Goal: Information Seeking & Learning: Learn about a topic

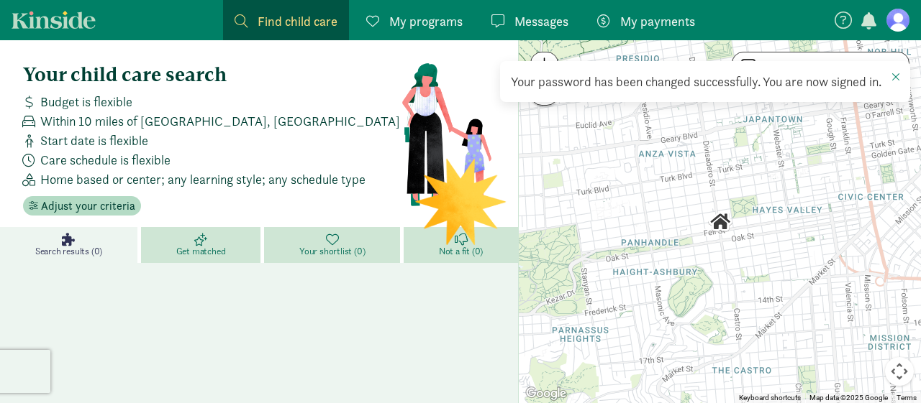
click at [289, 16] on span "Find child care" at bounding box center [297, 21] width 80 height 19
click at [65, 209] on span "Adjust your criteria" at bounding box center [88, 206] width 94 height 17
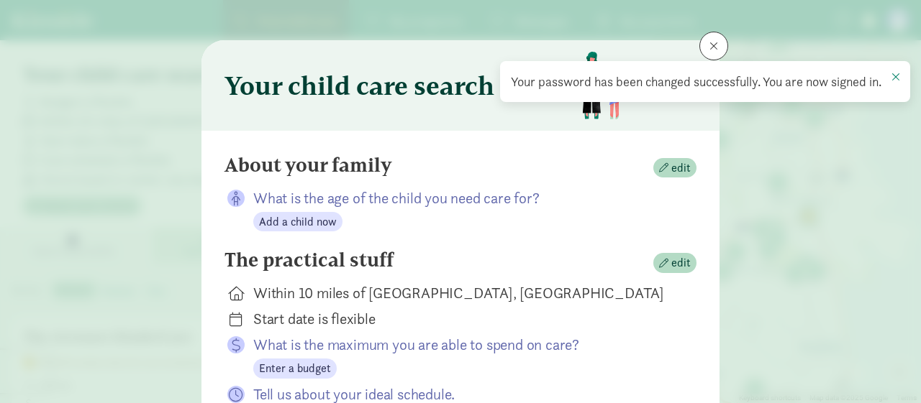
scroll to position [4, 0]
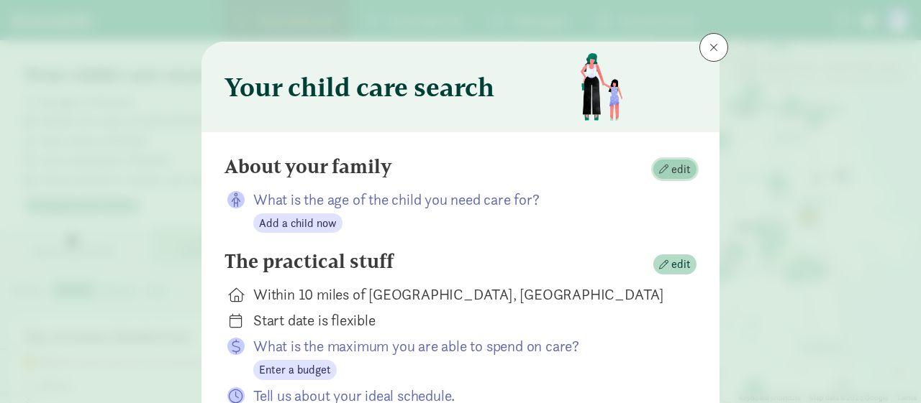
click at [686, 160] on button "edit" at bounding box center [674, 170] width 43 height 20
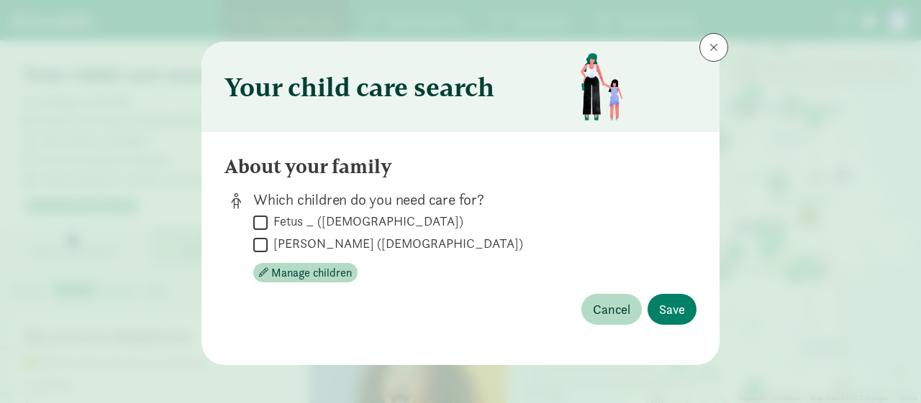
click at [264, 242] on input "[PERSON_NAME] ([DEMOGRAPHIC_DATA])" at bounding box center [260, 244] width 14 height 19
checkbox input "true"
click at [667, 305] on span "Save" at bounding box center [672, 309] width 26 height 19
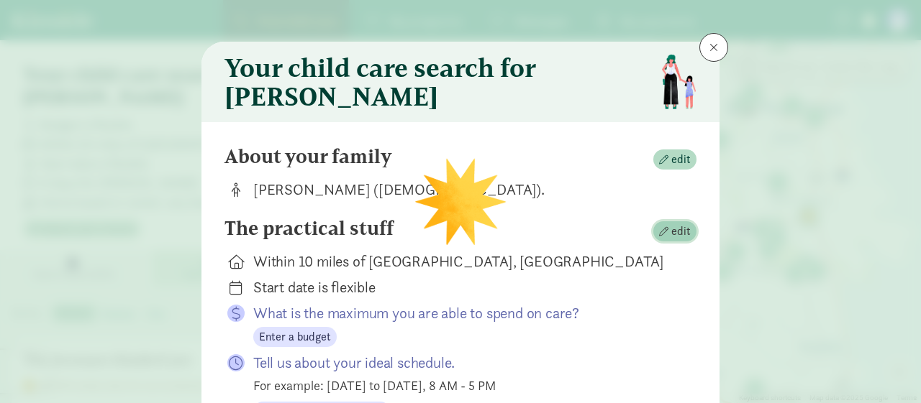
click at [680, 237] on span "edit" at bounding box center [680, 231] width 19 height 17
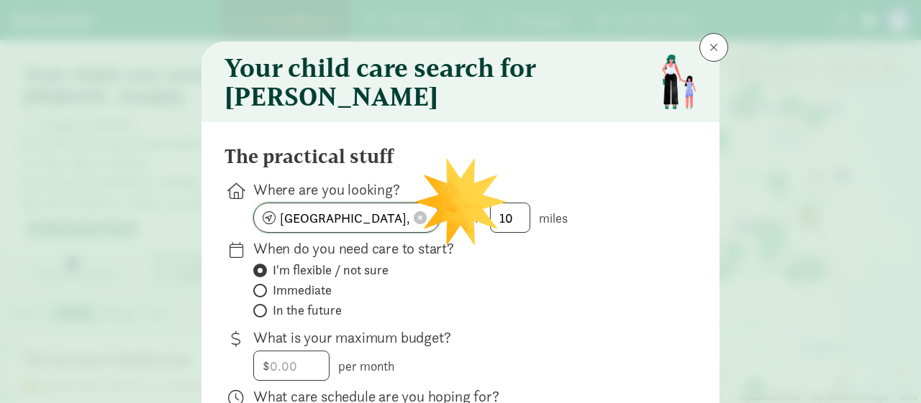
click at [396, 221] on input "[GEOGRAPHIC_DATA], [GEOGRAPHIC_DATA]" at bounding box center [347, 218] width 186 height 29
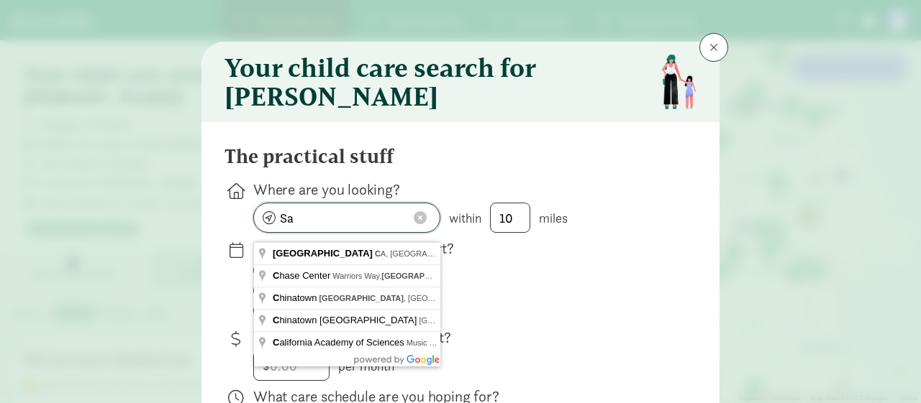
type input "S"
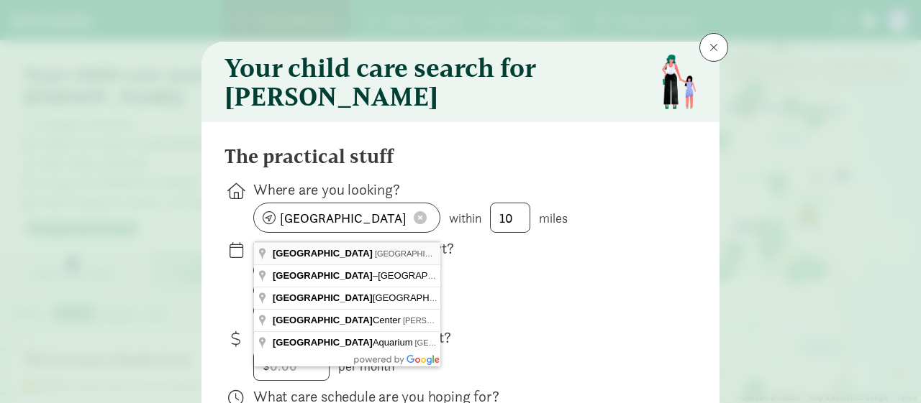
type input "[GEOGRAPHIC_DATA], [GEOGRAPHIC_DATA], [GEOGRAPHIC_DATA]"
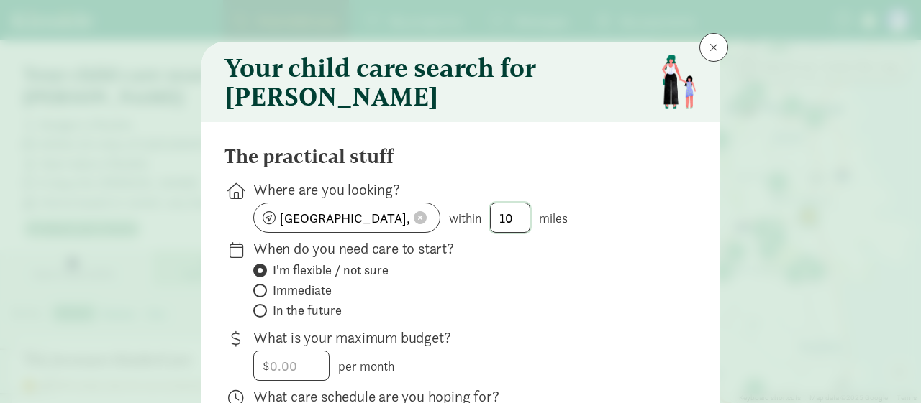
click at [511, 222] on input "10" at bounding box center [509, 218] width 39 height 29
type input "1"
type input "0"
type input "1"
click at [524, 276] on label "I'm flexible / not sure" at bounding box center [463, 270] width 420 height 17
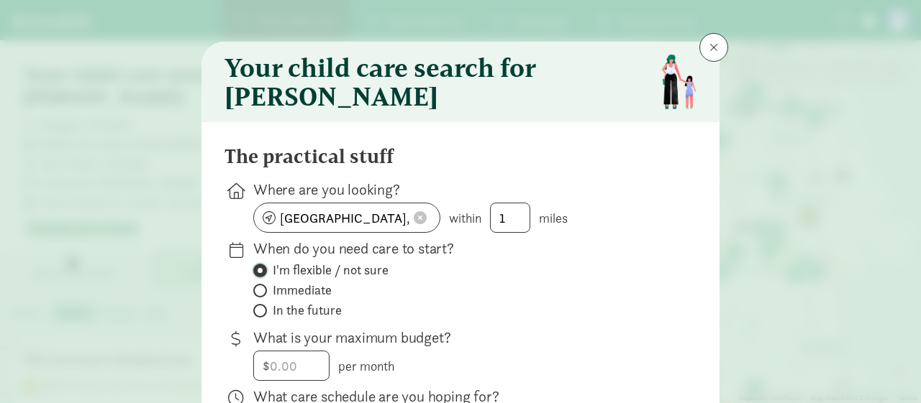
click at [262, 275] on input "I'm flexible / not sure" at bounding box center [257, 270] width 9 height 9
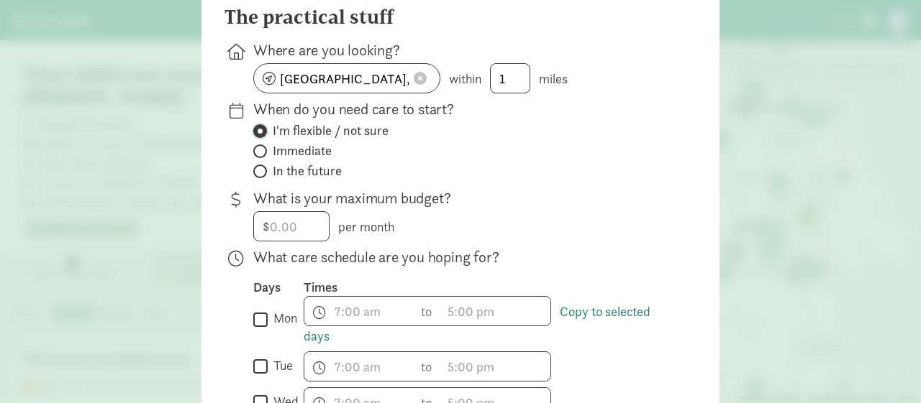
scroll to position [145, 0]
click at [291, 238] on input "number" at bounding box center [291, 225] width 75 height 29
type input "2500"
click at [467, 239] on div "$ 2500 per month" at bounding box center [463, 226] width 420 height 30
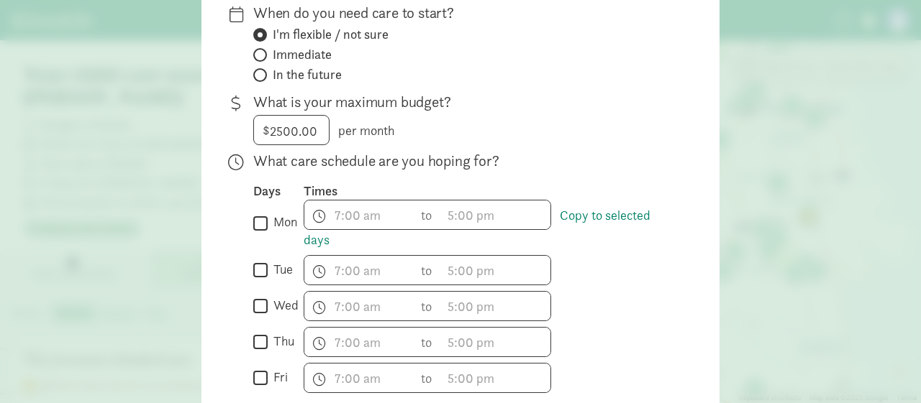
scroll to position [255, 0]
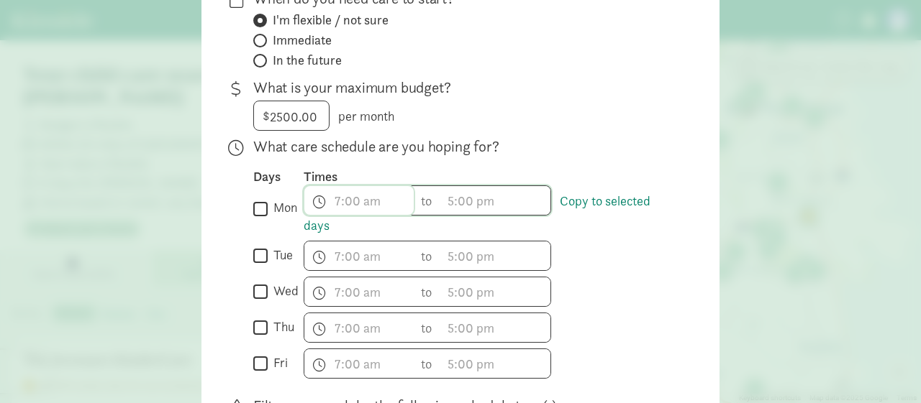
click at [342, 209] on input "text" at bounding box center [358, 200] width 109 height 29
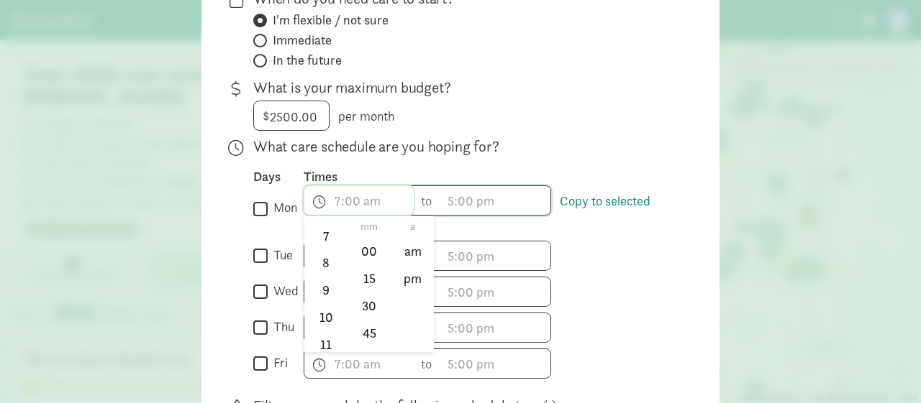
scroll to position [204, 0]
click at [327, 251] on li "7" at bounding box center [325, 237] width 42 height 27
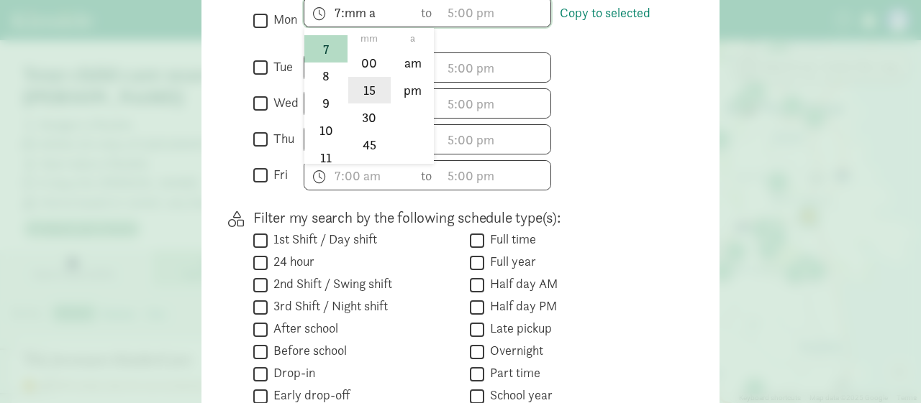
scroll to position [442, 0]
click at [370, 122] on li "30" at bounding box center [369, 117] width 42 height 27
click at [408, 73] on li "am" at bounding box center [412, 63] width 42 height 27
type input "7:30 am"
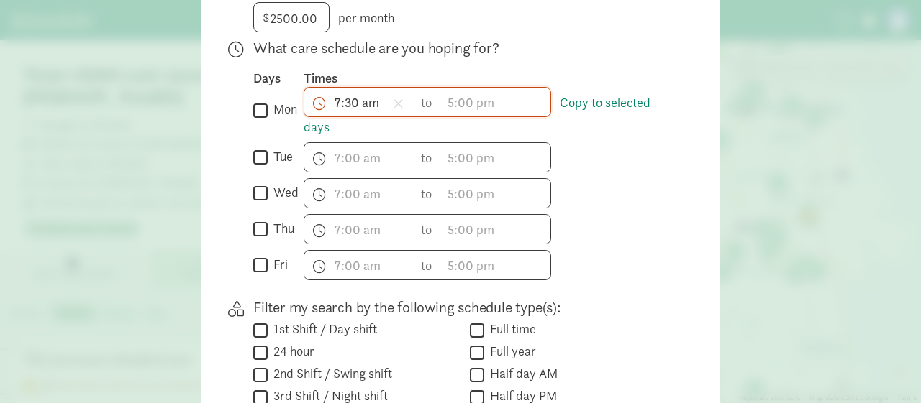
scroll to position [352, 0]
click at [478, 110] on input "text" at bounding box center [495, 102] width 109 height 29
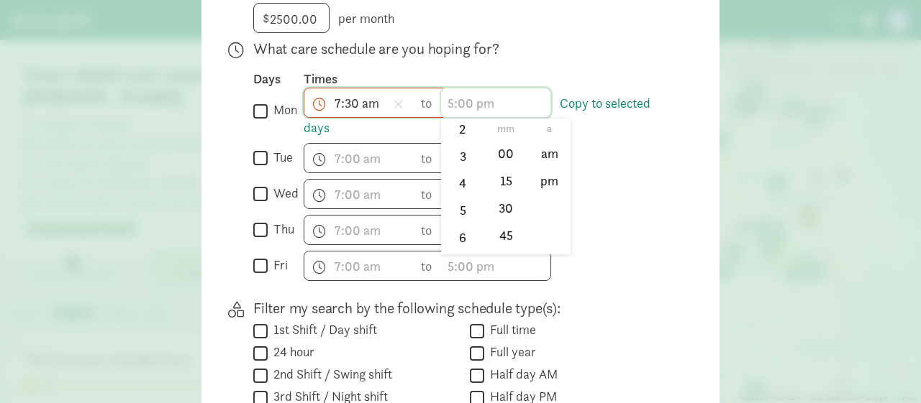
scroll to position [88, 0]
click at [462, 204] on li "5" at bounding box center [462, 201] width 42 height 27
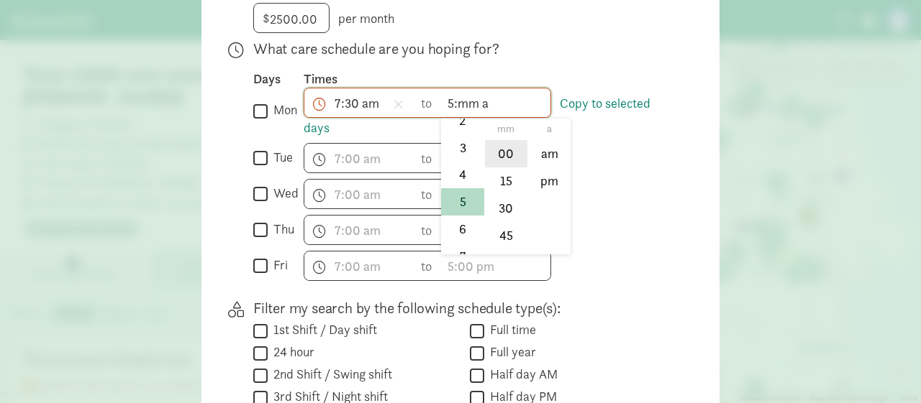
click at [511, 165] on li "00" at bounding box center [506, 153] width 42 height 27
click at [557, 188] on li "pm" at bounding box center [549, 181] width 42 height 27
type input "5:00 pm"
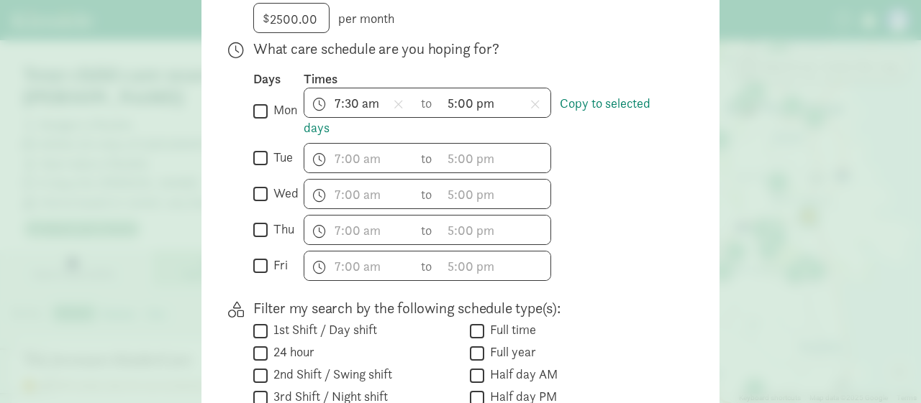
click at [265, 121] on input "mon" at bounding box center [260, 110] width 14 height 19
checkbox input "true"
click at [620, 109] on link "Copy to selected days" at bounding box center [476, 116] width 347 height 42
click at [257, 167] on input "tue" at bounding box center [260, 158] width 14 height 19
checkbox input "true"
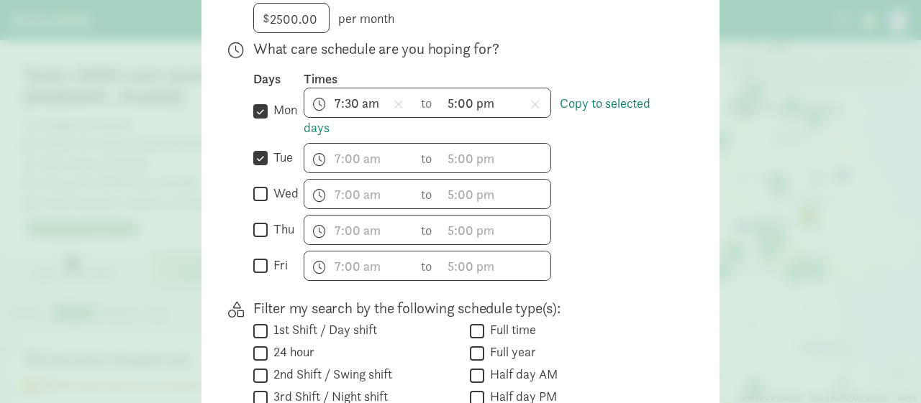
click at [261, 201] on input "wed" at bounding box center [260, 194] width 14 height 19
checkbox input "true"
click at [258, 229] on input "thu" at bounding box center [260, 230] width 14 height 19
checkbox input "true"
click at [260, 273] on input "fri" at bounding box center [260, 266] width 14 height 19
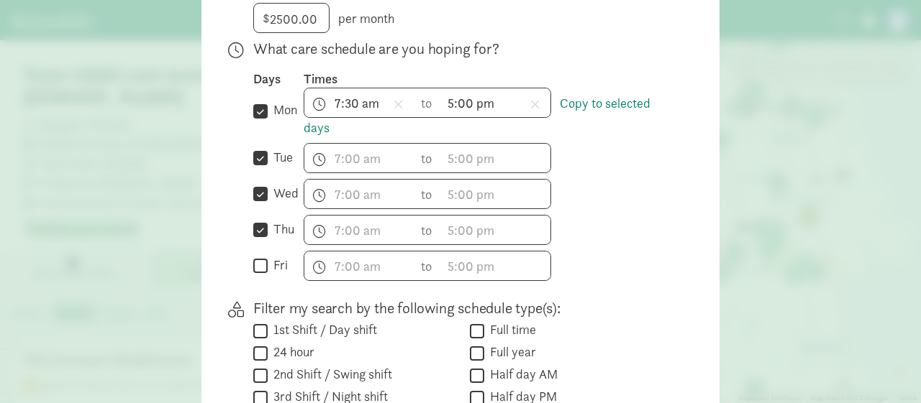
checkbox input "true"
click at [598, 117] on link "Copy to selected days" at bounding box center [476, 116] width 347 height 42
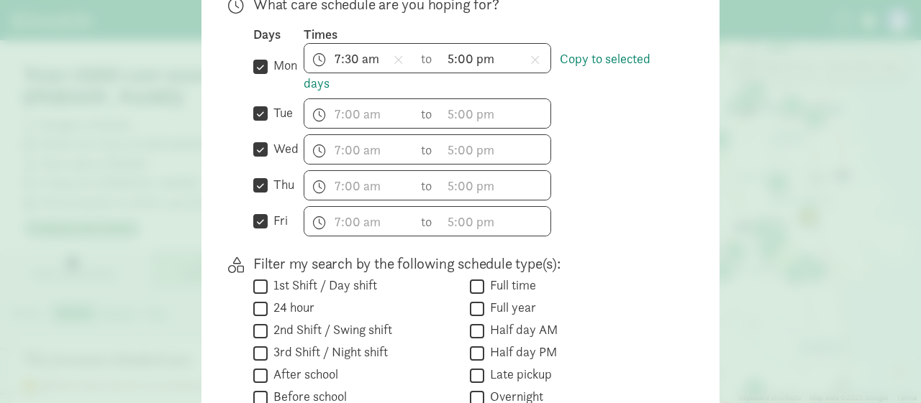
scroll to position [397, 0]
click at [311, 92] on link "Copy to selected days" at bounding box center [476, 71] width 347 height 42
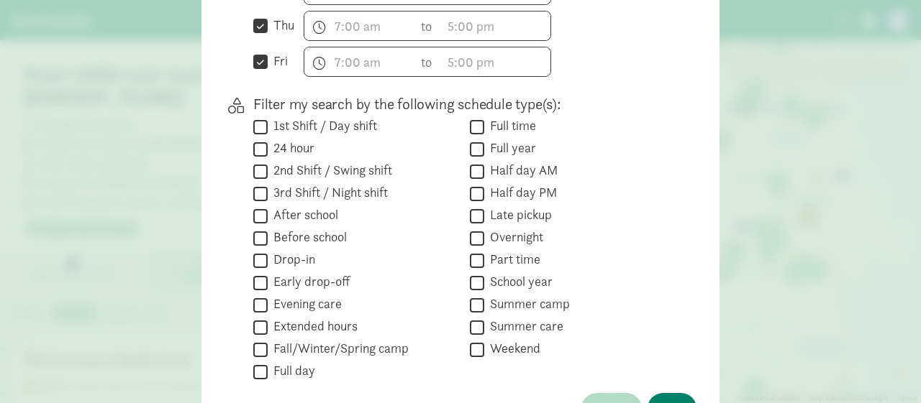
scroll to position [670, 0]
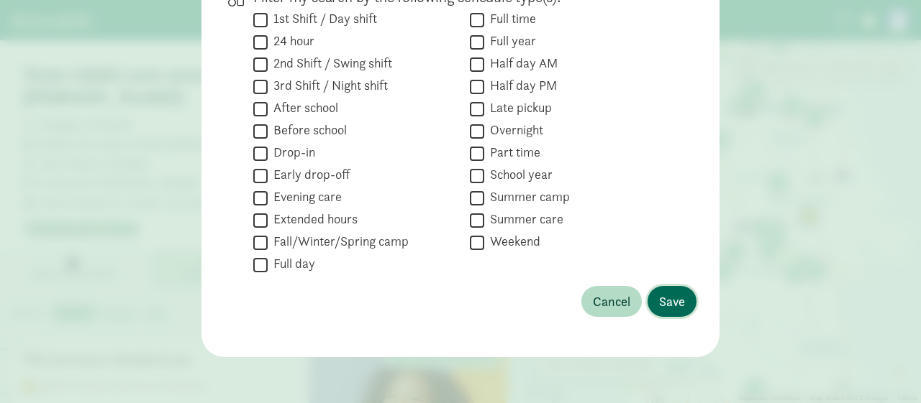
click at [672, 302] on span "Save" at bounding box center [672, 301] width 26 height 19
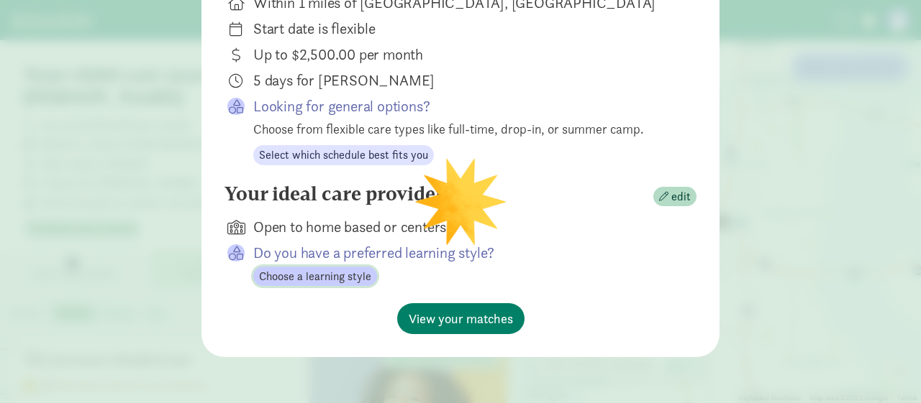
click at [344, 273] on span "Choose a learning style" at bounding box center [315, 276] width 112 height 17
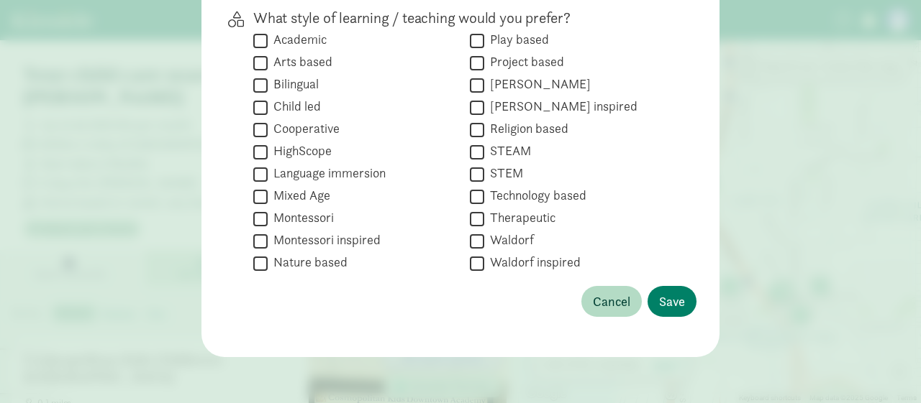
click at [255, 178] on input "Language immersion" at bounding box center [260, 174] width 14 height 19
checkbox input "true"
click at [670, 294] on span "Save" at bounding box center [672, 301] width 26 height 19
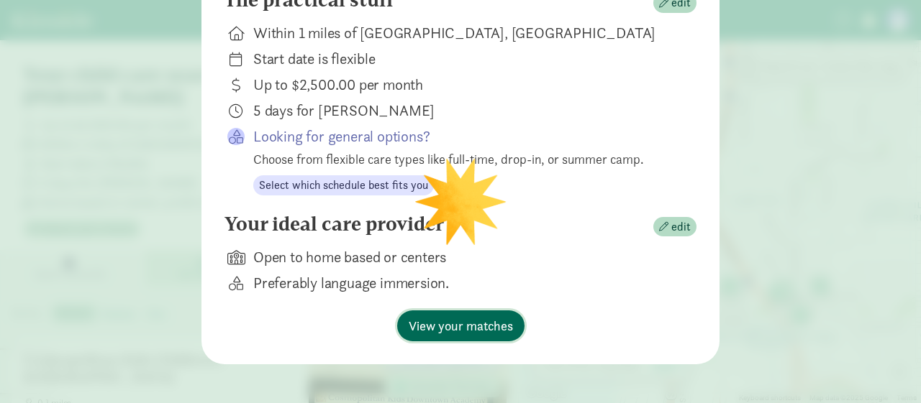
click at [470, 336] on span "View your matches" at bounding box center [460, 325] width 104 height 19
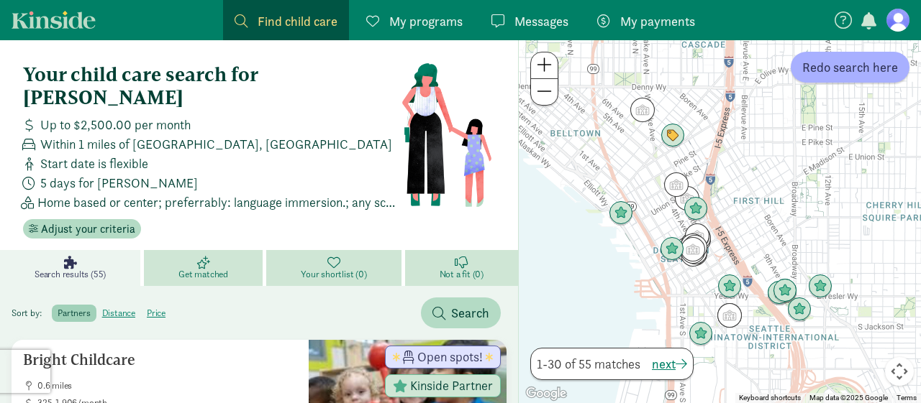
click at [538, 89] on span at bounding box center [543, 91] width 15 height 17
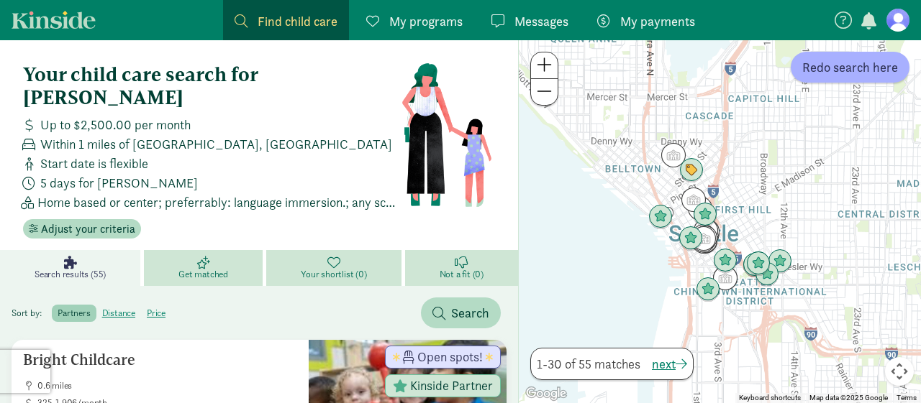
click at [538, 89] on span at bounding box center [543, 91] width 15 height 17
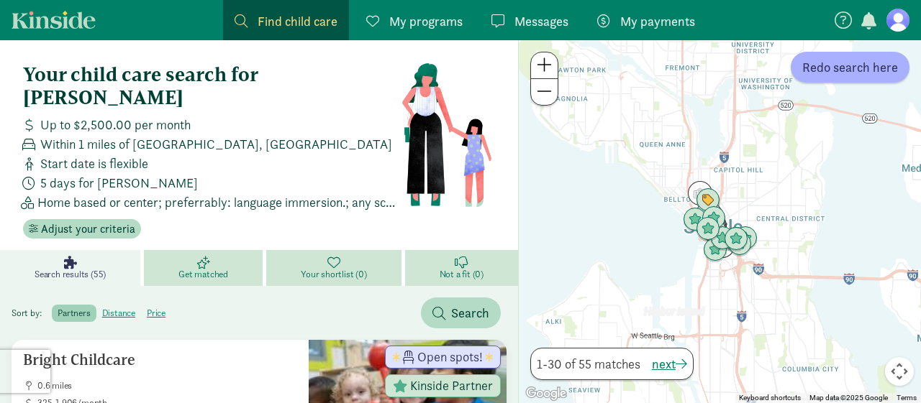
click at [538, 89] on span at bounding box center [543, 91] width 15 height 17
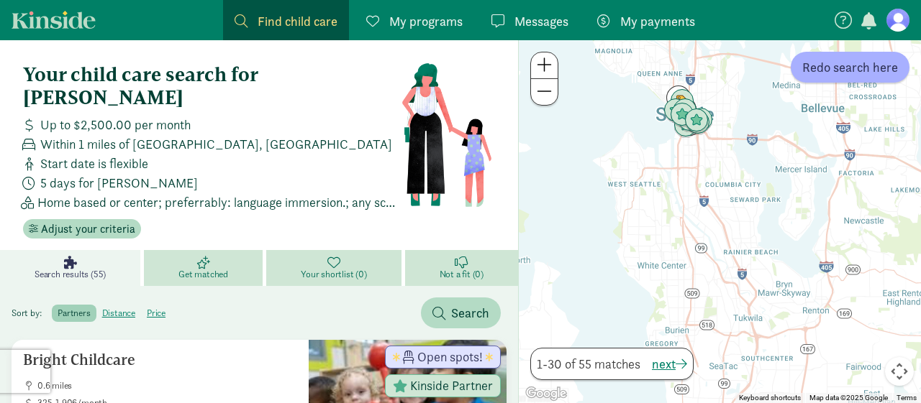
drag, startPoint x: 647, startPoint y: 209, endPoint x: 613, endPoint y: 92, distance: 121.1
click at [613, 92] on div at bounding box center [720, 221] width 402 height 363
click at [538, 63] on span at bounding box center [543, 64] width 15 height 17
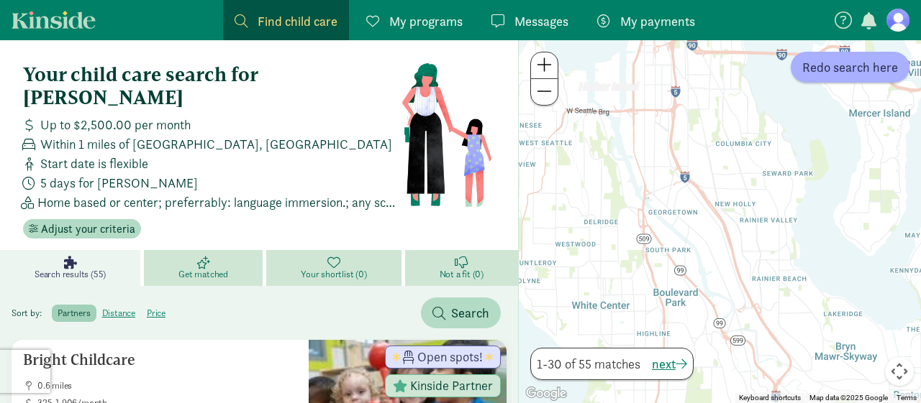
click at [538, 63] on span at bounding box center [543, 64] width 15 height 17
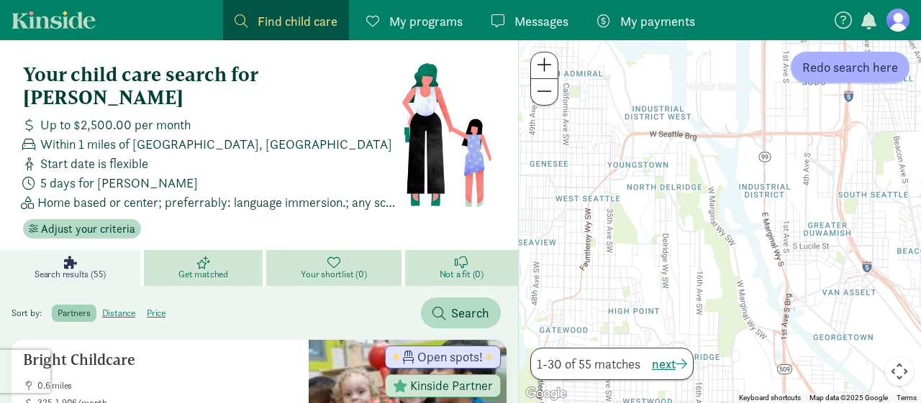
drag, startPoint x: 695, startPoint y: 106, endPoint x: 920, endPoint y: 238, distance: 260.5
click at [920, 238] on div at bounding box center [720, 221] width 402 height 363
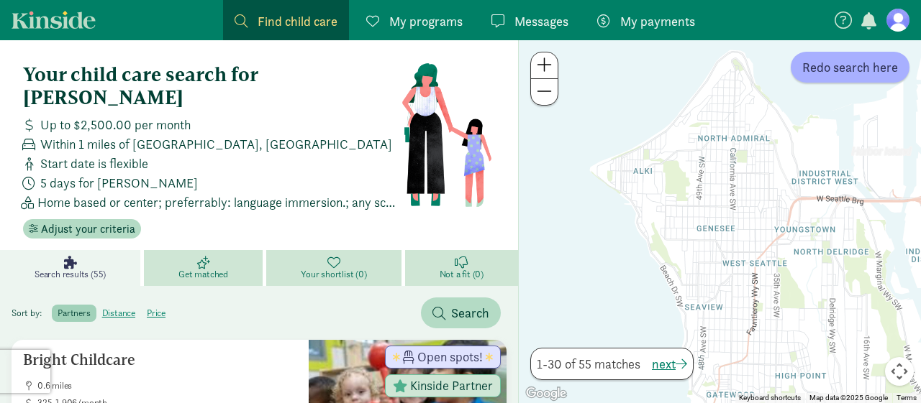
drag, startPoint x: 691, startPoint y: 222, endPoint x: 857, endPoint y: 300, distance: 183.4
click at [857, 300] on div at bounding box center [720, 221] width 402 height 363
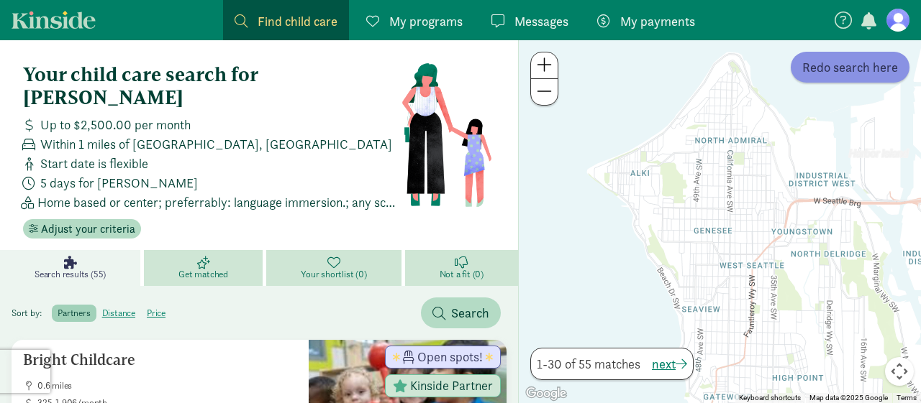
click at [844, 74] on span "Redo search here" at bounding box center [850, 67] width 96 height 19
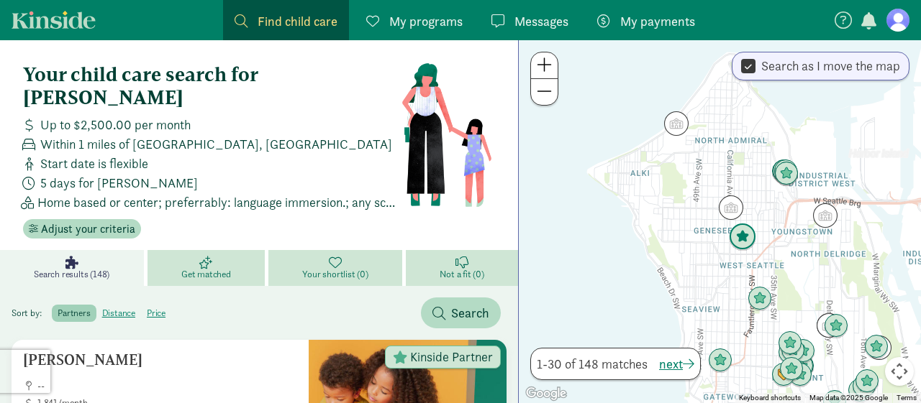
click at [743, 235] on img "Click to see details" at bounding box center [742, 237] width 39 height 39
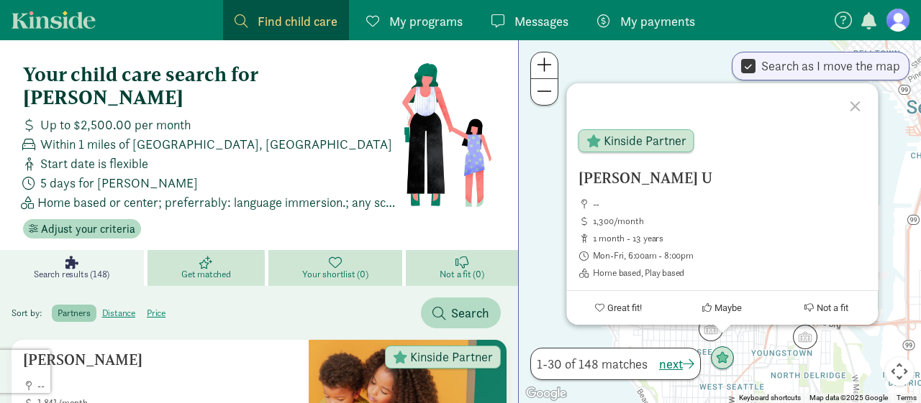
click at [854, 109] on div at bounding box center [857, 104] width 42 height 42
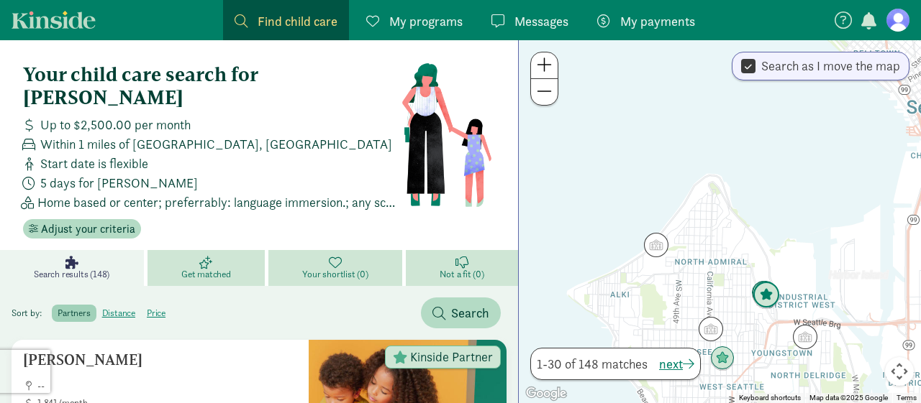
click at [767, 297] on img "Click to see details" at bounding box center [765, 295] width 39 height 39
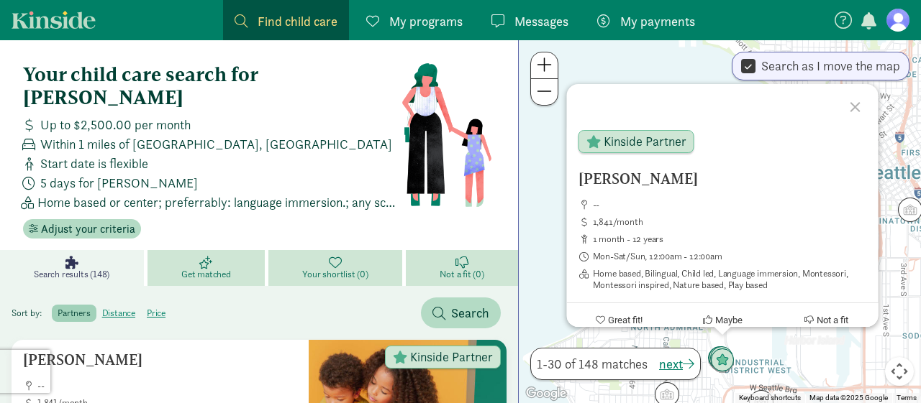
click at [854, 105] on div at bounding box center [857, 105] width 42 height 42
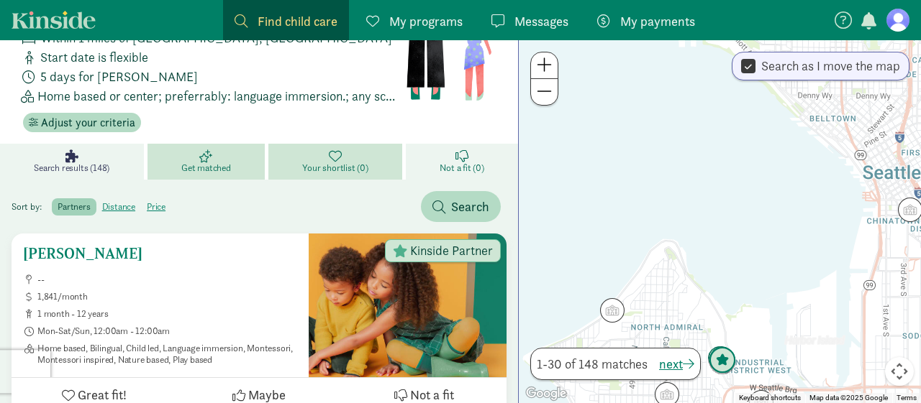
scroll to position [19, 0]
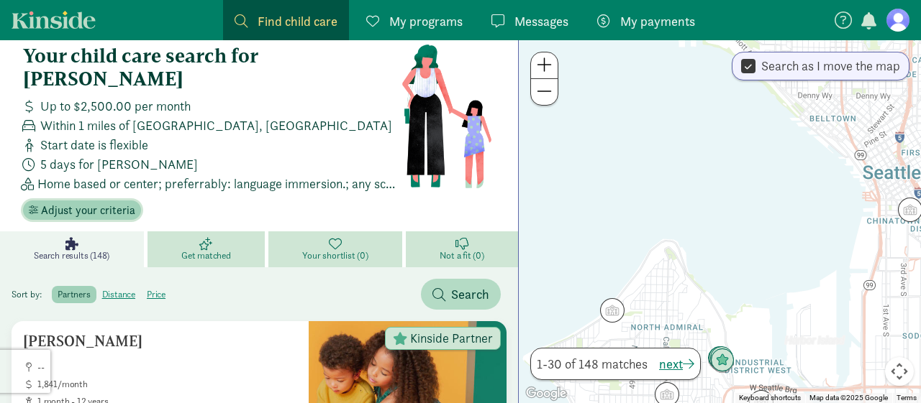
click at [116, 202] on span "Adjust your criteria" at bounding box center [88, 210] width 94 height 17
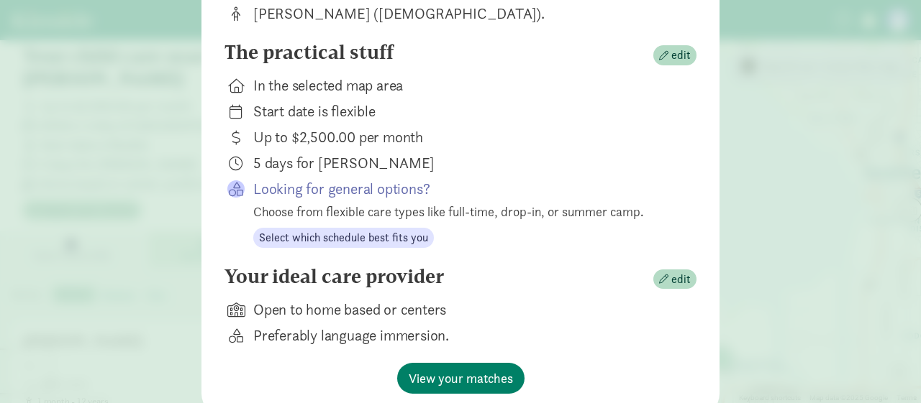
scroll to position [249, 0]
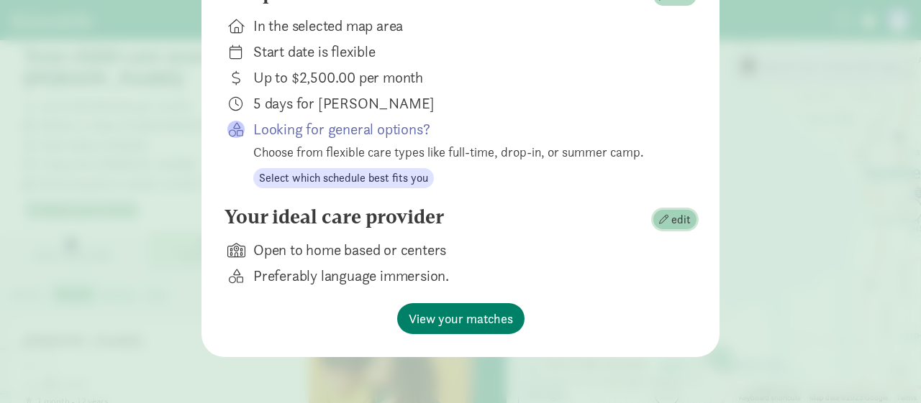
click at [675, 214] on span "edit" at bounding box center [680, 219] width 19 height 17
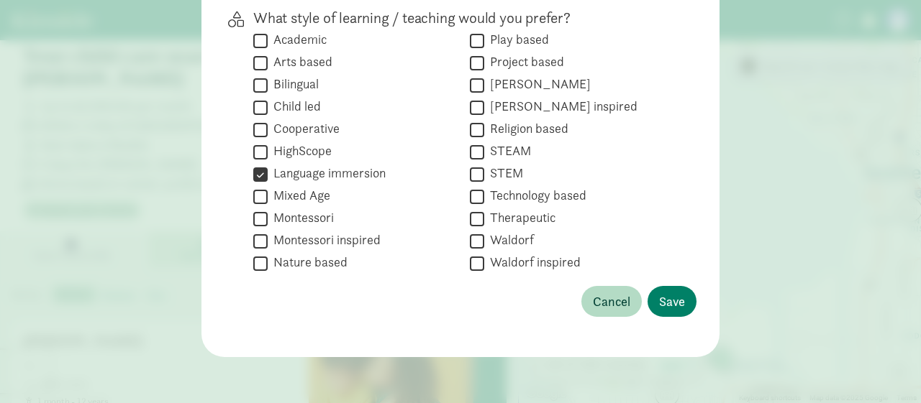
scroll to position [0, 0]
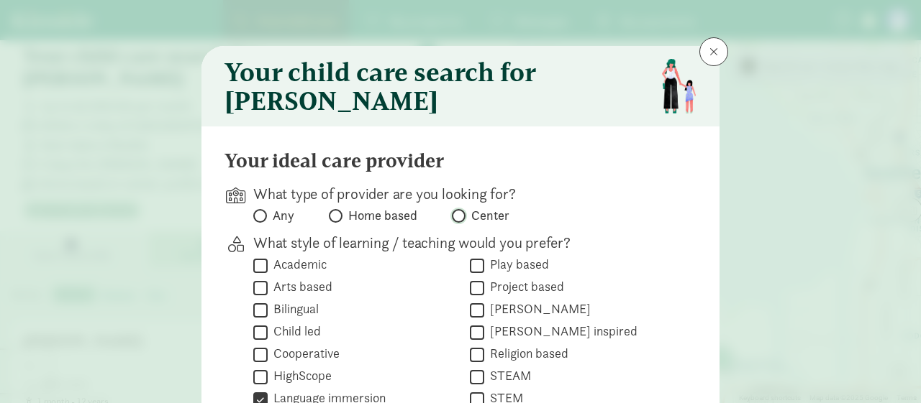
click at [459, 221] on input "Center" at bounding box center [456, 215] width 9 height 9
radio input "true"
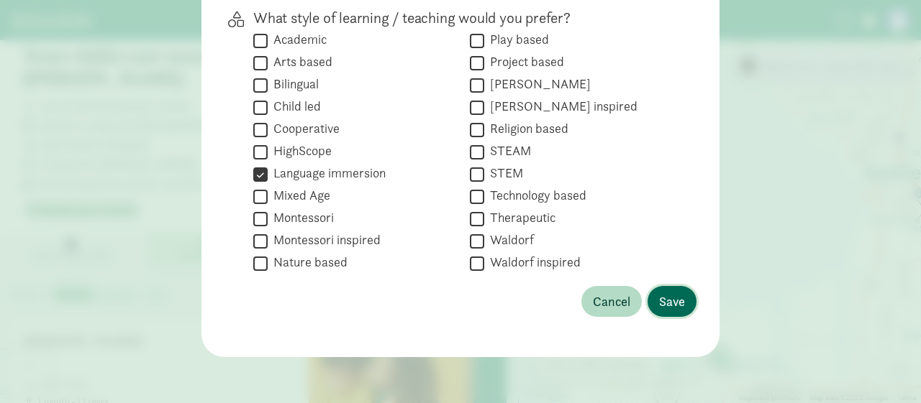
click at [676, 291] on button "Save" at bounding box center [671, 301] width 49 height 31
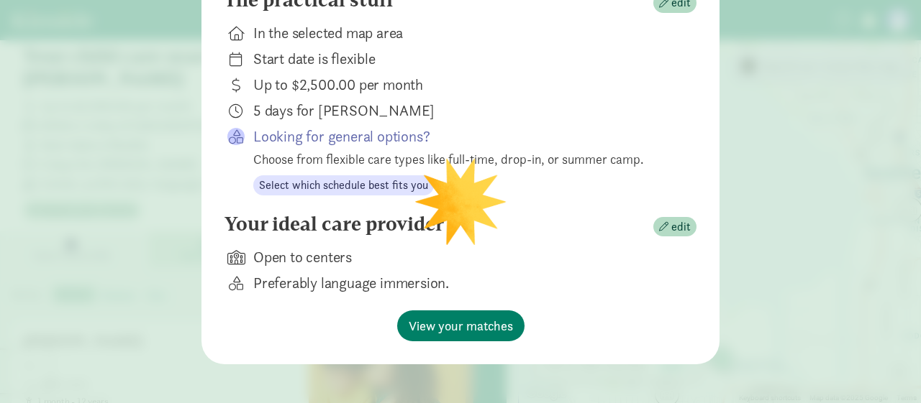
scroll to position [0, 0]
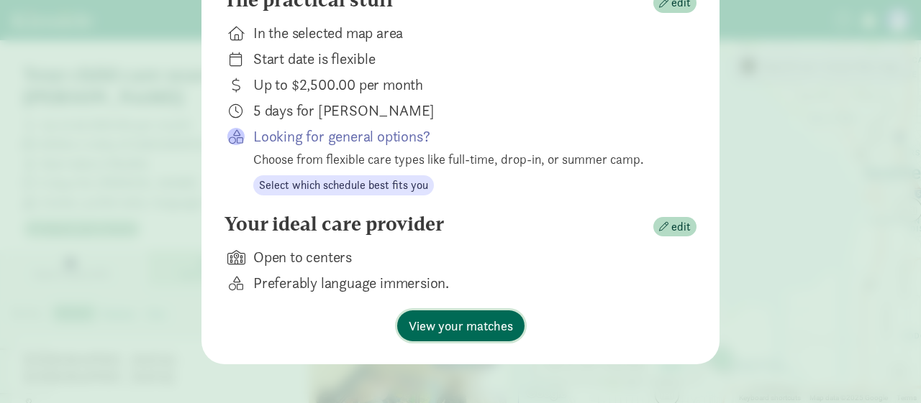
click at [431, 336] on span "View your matches" at bounding box center [460, 325] width 104 height 19
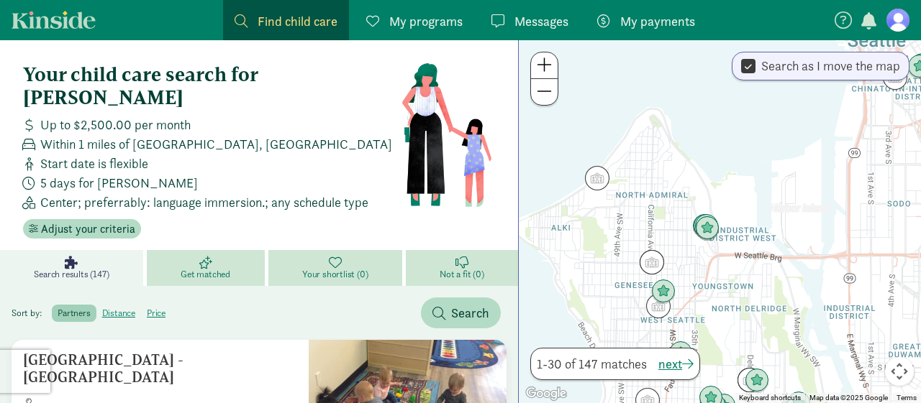
drag, startPoint x: 713, startPoint y: 233, endPoint x: 698, endPoint y: 97, distance: 136.8
click at [698, 97] on div at bounding box center [720, 221] width 402 height 363
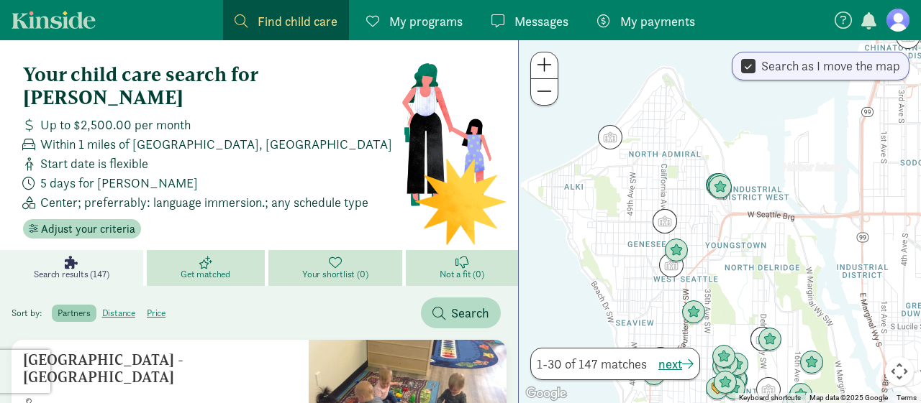
drag, startPoint x: 639, startPoint y: 108, endPoint x: 654, endPoint y: 62, distance: 48.4
click at [654, 62] on div at bounding box center [720, 221] width 402 height 363
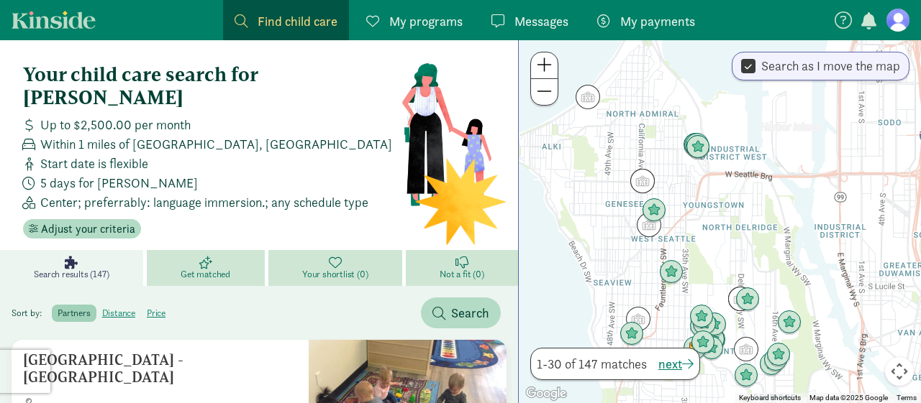
drag, startPoint x: 670, startPoint y: 97, endPoint x: 646, endPoint y: 54, distance: 49.6
click at [646, 54] on div at bounding box center [720, 221] width 402 height 363
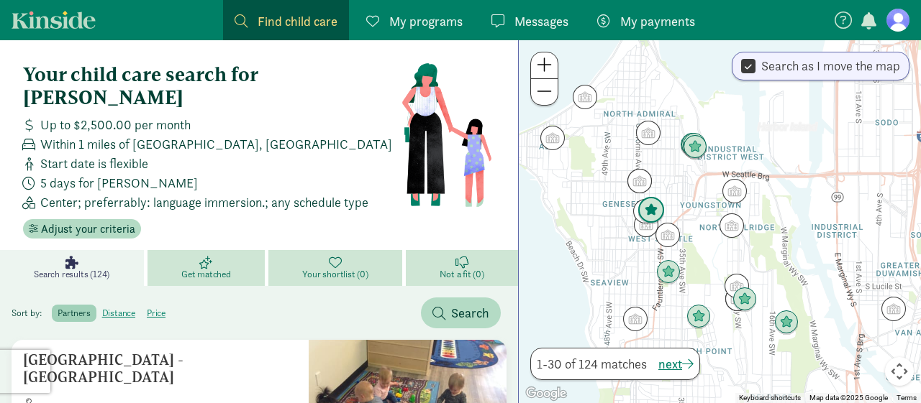
click at [649, 211] on img "Click to see details" at bounding box center [650, 210] width 39 height 39
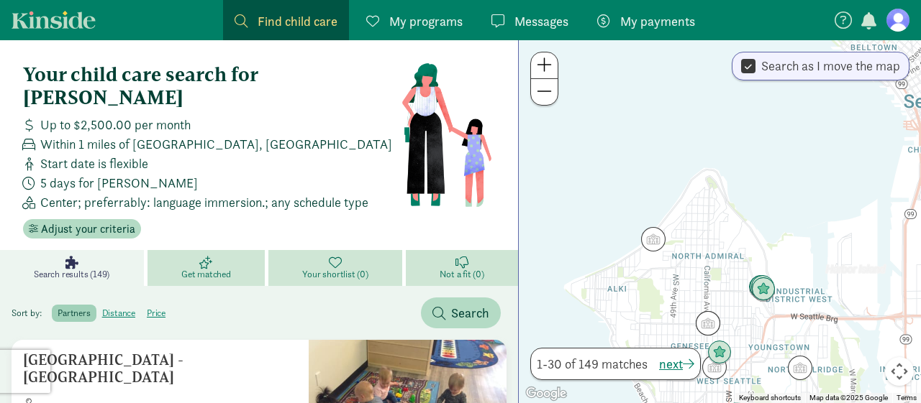
drag, startPoint x: 792, startPoint y: 354, endPoint x: 785, endPoint y: 314, distance: 40.8
click at [785, 314] on div "To navigate, press the arrow keys." at bounding box center [720, 221] width 402 height 363
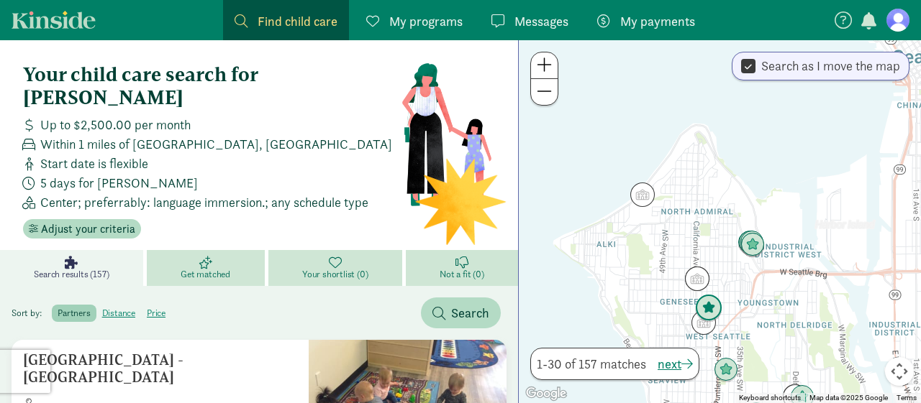
click at [711, 310] on img "Click to see details" at bounding box center [708, 308] width 39 height 39
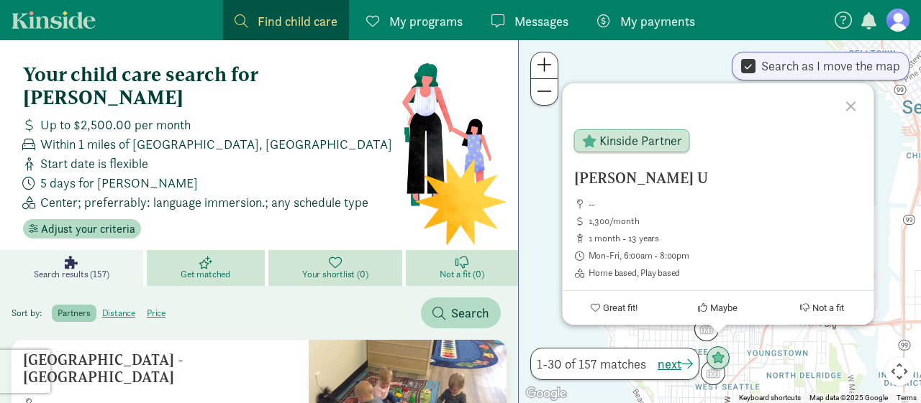
click at [671, 329] on div "[PERSON_NAME] U -- 1,300/month 1 month - 13 years Mon-Fri, 6:00am - 8:00pm Home…" at bounding box center [720, 221] width 402 height 363
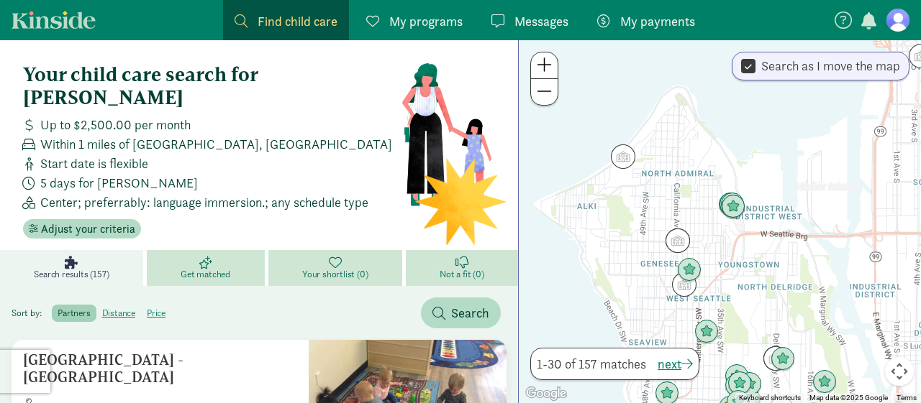
drag, startPoint x: 762, startPoint y: 219, endPoint x: 717, endPoint y: 66, distance: 159.7
click at [717, 66] on div at bounding box center [720, 221] width 402 height 363
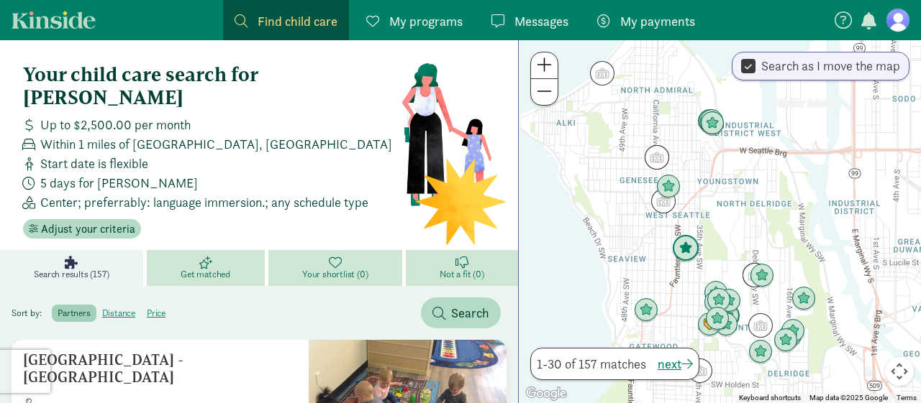
click at [693, 250] on img "Click to see details" at bounding box center [685, 248] width 39 height 39
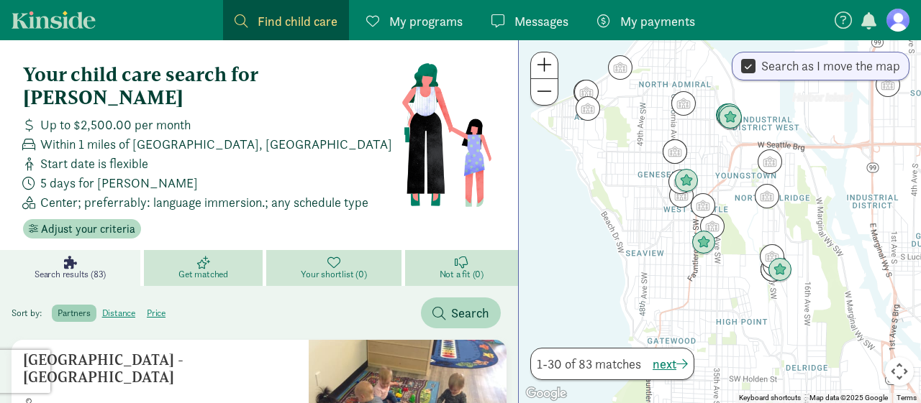
drag, startPoint x: 885, startPoint y: 249, endPoint x: 857, endPoint y: 99, distance: 153.0
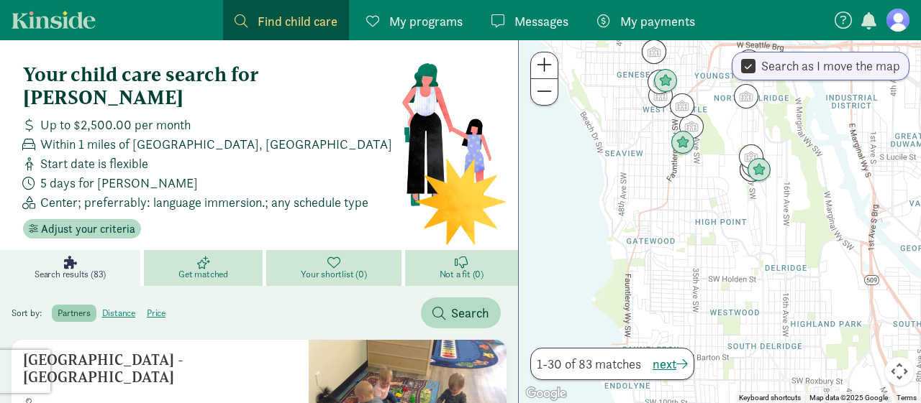
drag, startPoint x: 685, startPoint y: 278, endPoint x: 690, endPoint y: 223, distance: 55.6
click at [690, 223] on div at bounding box center [720, 221] width 402 height 363
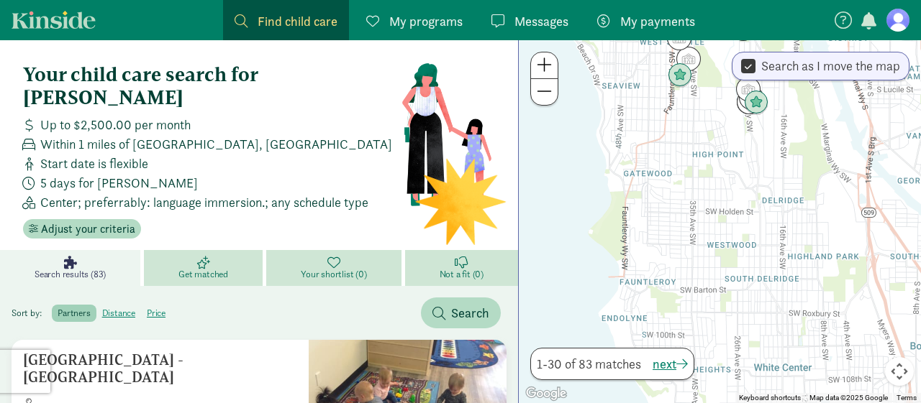
drag, startPoint x: 725, startPoint y: 286, endPoint x: 721, endPoint y: 209, distance: 76.4
click at [721, 209] on div at bounding box center [720, 221] width 402 height 363
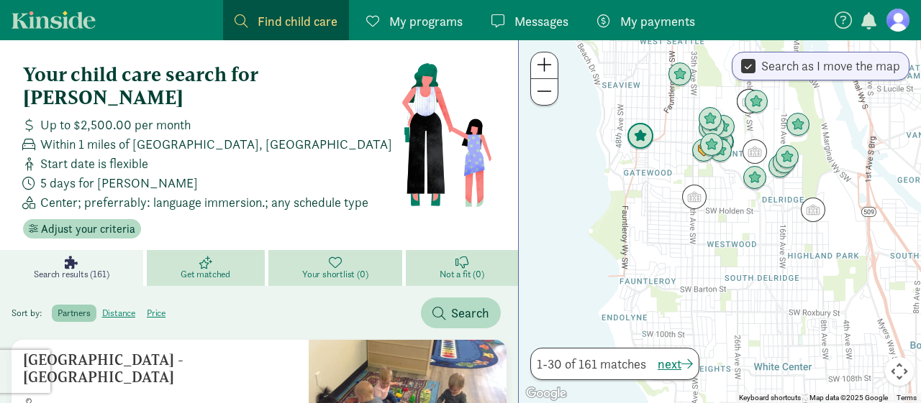
click at [647, 136] on img "Click to see details" at bounding box center [640, 136] width 39 height 39
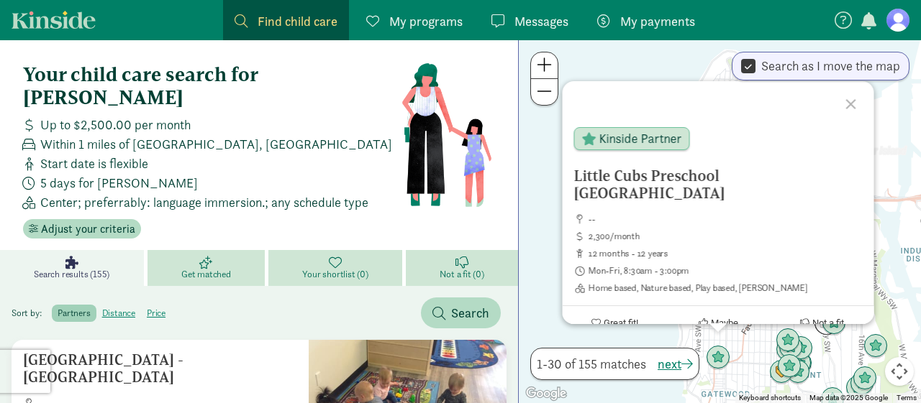
scroll to position [32, 0]
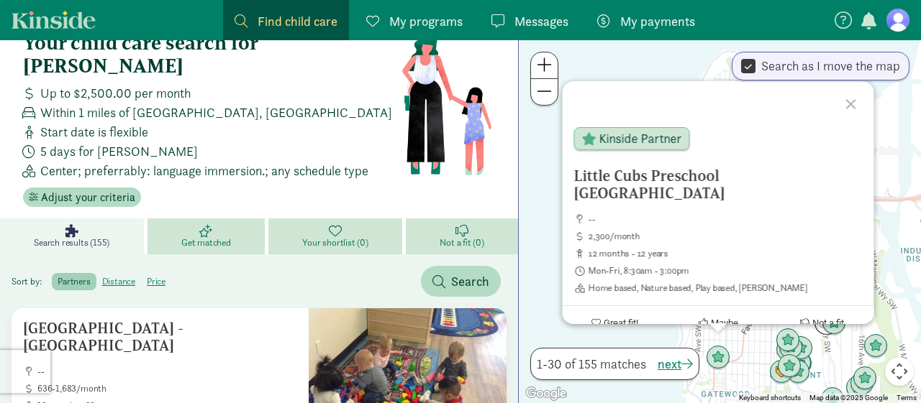
click at [854, 111] on div at bounding box center [852, 102] width 42 height 42
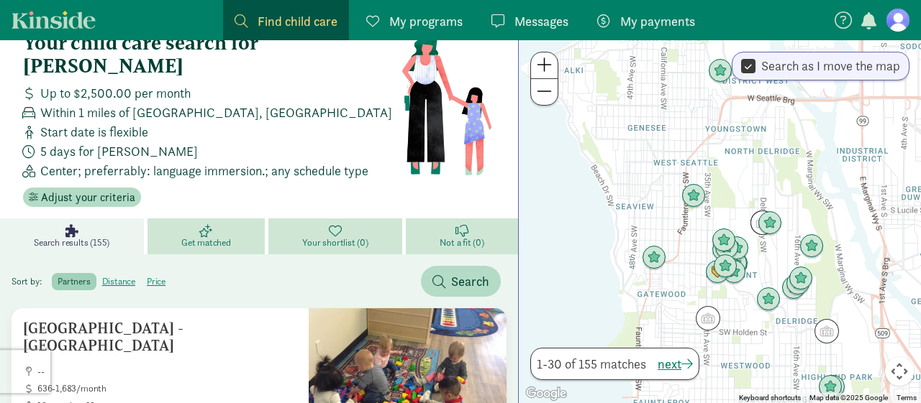
drag, startPoint x: 809, startPoint y: 268, endPoint x: 743, endPoint y: 165, distance: 122.3
click at [743, 165] on div at bounding box center [720, 221] width 402 height 363
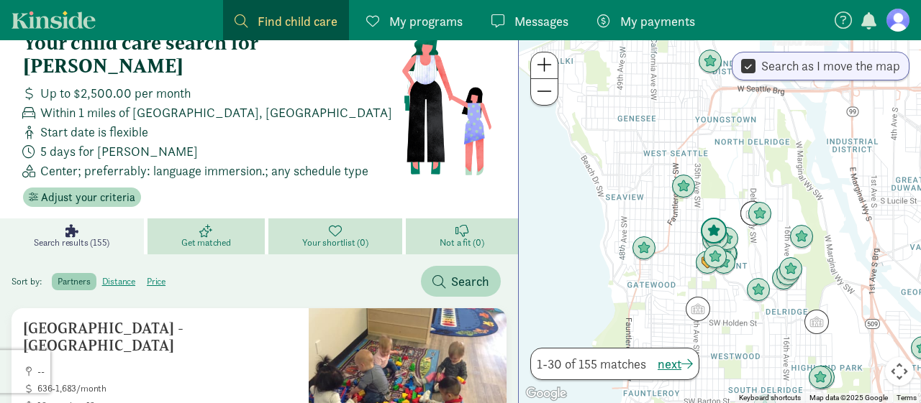
scroll to position [0, 0]
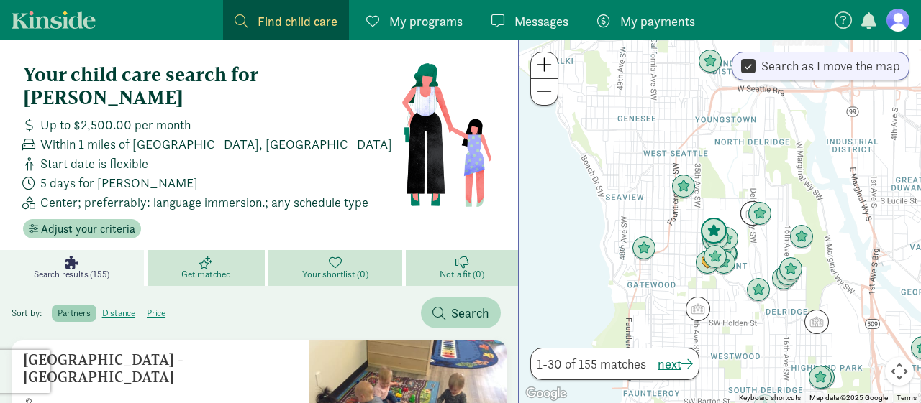
click at [711, 224] on img "Click to see details" at bounding box center [713, 231] width 39 height 39
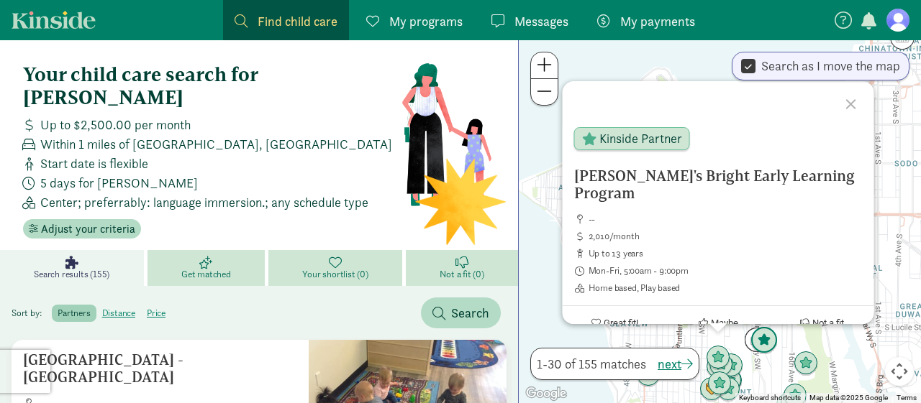
click at [762, 342] on img "Click to see details" at bounding box center [763, 340] width 39 height 39
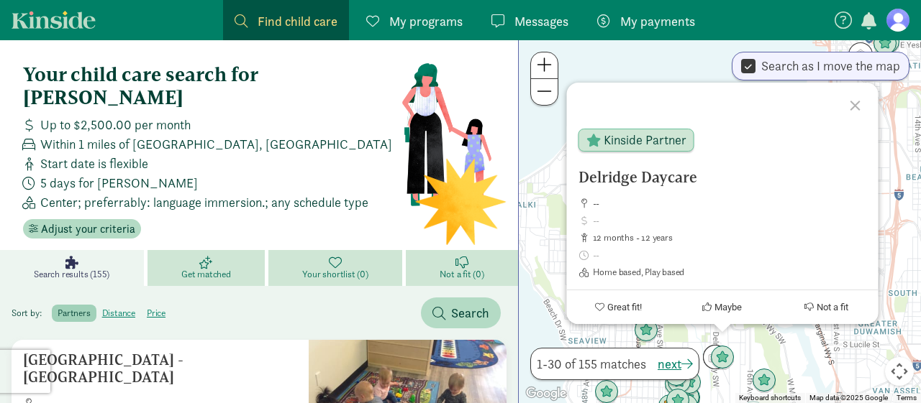
click at [691, 388] on div "1-30 of 155 matches next" at bounding box center [614, 370] width 169 height 44
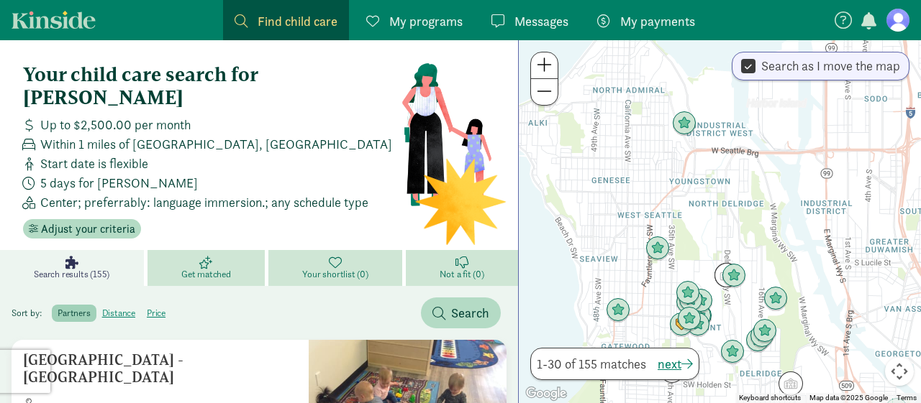
drag, startPoint x: 718, startPoint y: 388, endPoint x: 730, endPoint y: 303, distance: 85.7
click at [730, 303] on div "To navigate, press the arrow keys." at bounding box center [720, 221] width 402 height 363
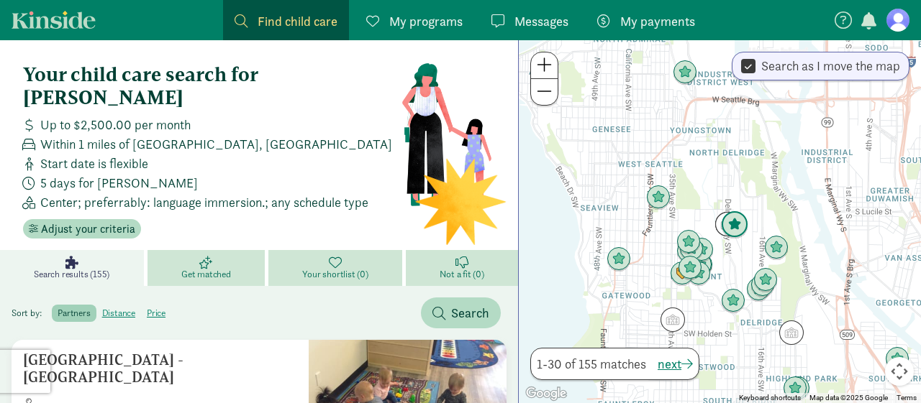
drag, startPoint x: 731, startPoint y: 300, endPoint x: 732, endPoint y: 173, distance: 127.3
click at [732, 173] on div at bounding box center [720, 221] width 402 height 363
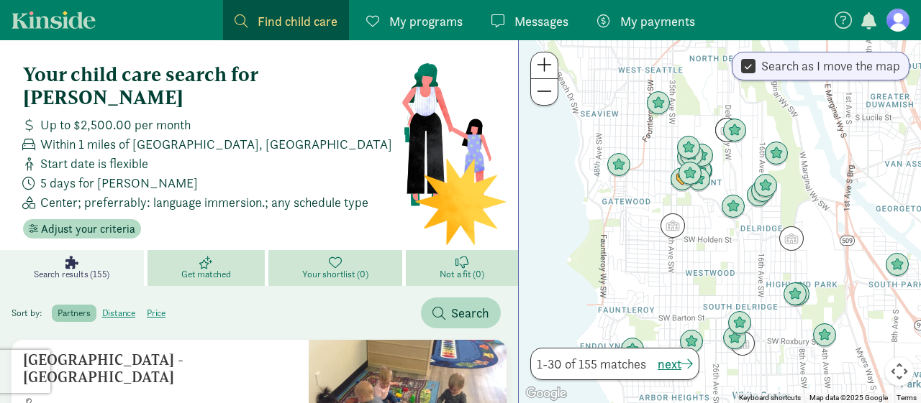
click at [548, 67] on span at bounding box center [543, 64] width 15 height 17
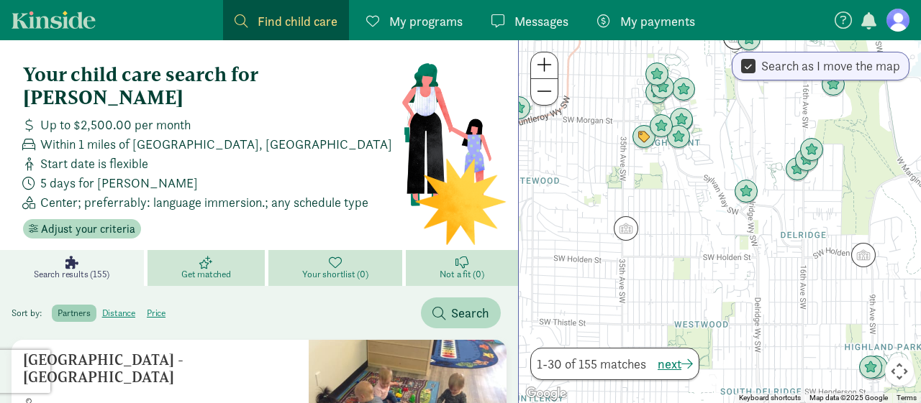
click at [548, 67] on span at bounding box center [543, 64] width 15 height 17
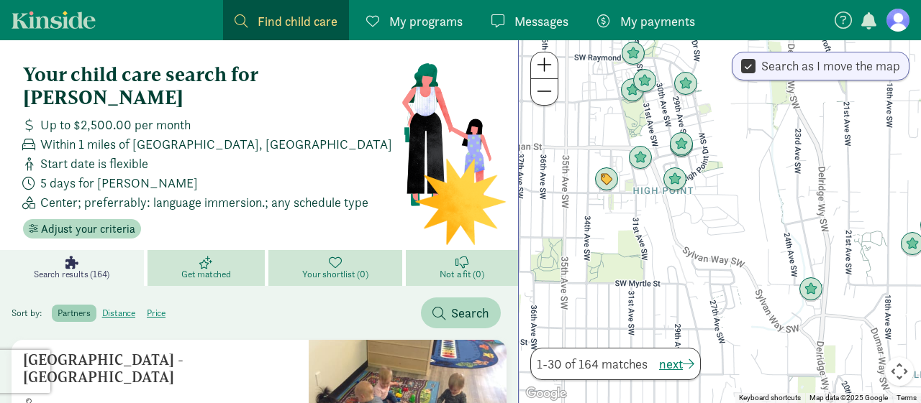
drag, startPoint x: 640, startPoint y: 147, endPoint x: 739, endPoint y: 378, distance: 250.6
click at [739, 378] on div at bounding box center [720, 221] width 402 height 363
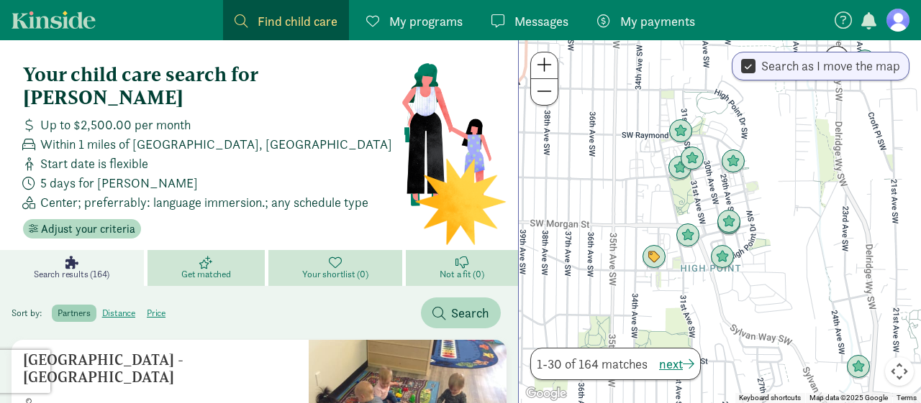
drag, startPoint x: 662, startPoint y: 277, endPoint x: 698, endPoint y: 346, distance: 77.8
click at [698, 346] on div at bounding box center [720, 221] width 402 height 363
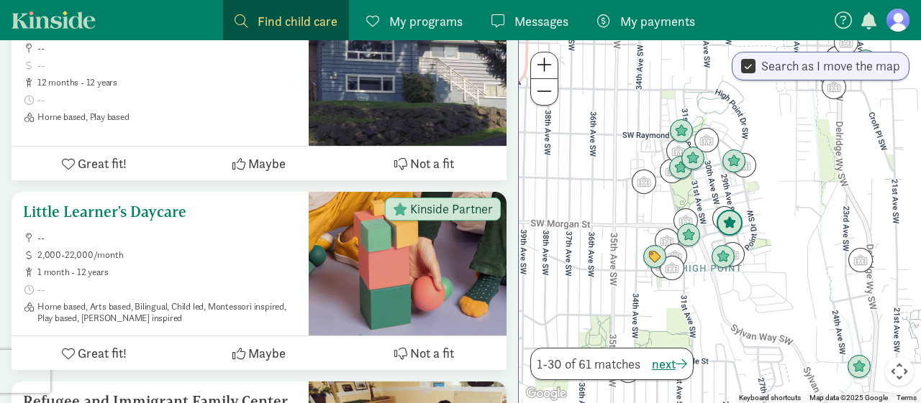
scroll to position [2500, 0]
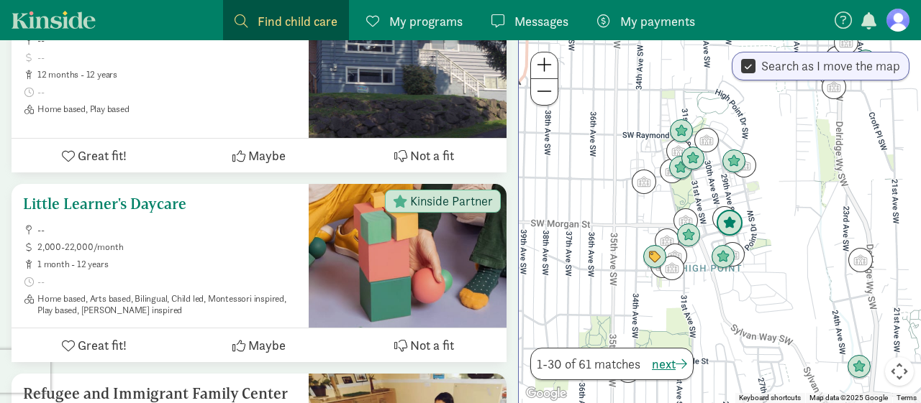
click at [258, 242] on span "2,000-22,000/month" at bounding box center [167, 248] width 260 height 12
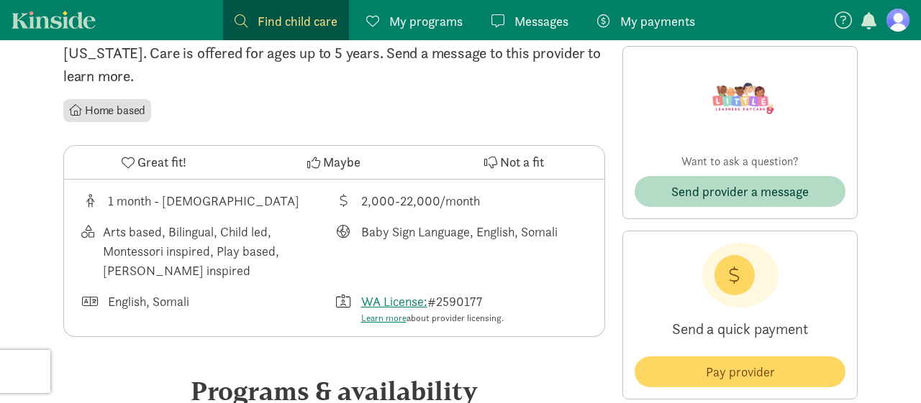
scroll to position [352, 0]
